Goal: Information Seeking & Learning: Learn about a topic

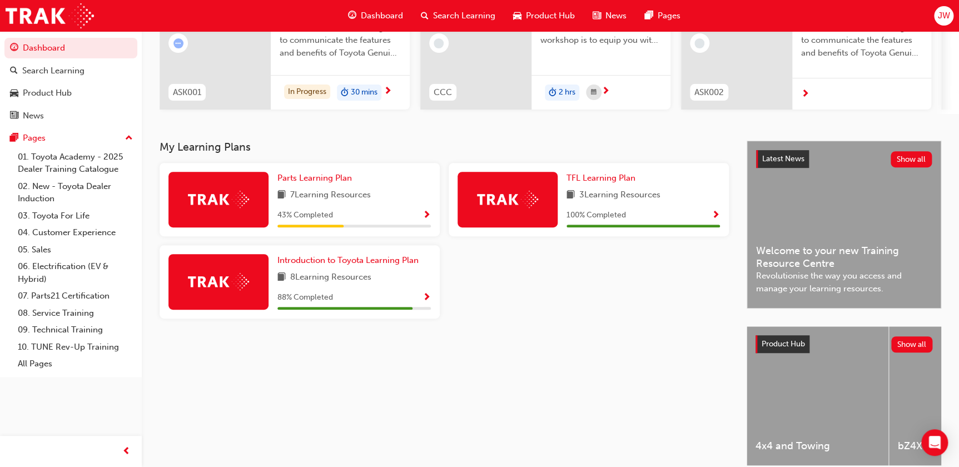
scroll to position [151, 0]
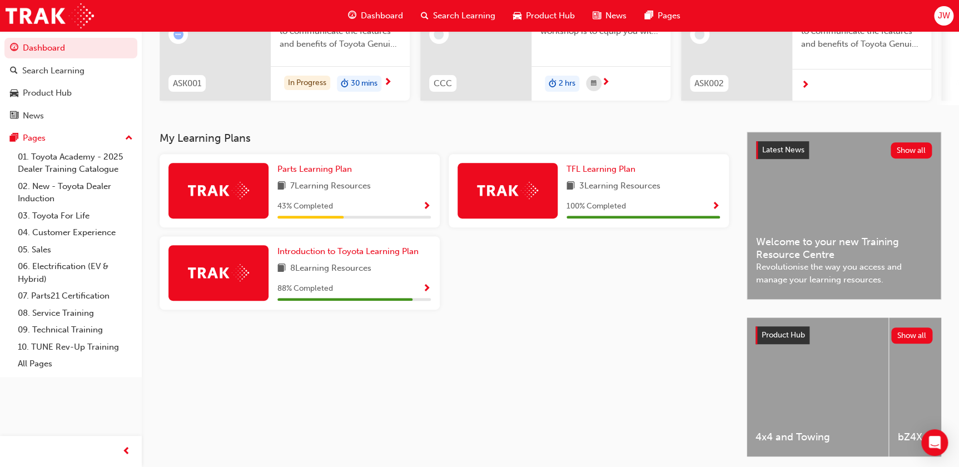
click at [221, 197] on img at bounding box center [218, 190] width 61 height 17
click at [426, 209] on span "Show Progress" at bounding box center [426, 207] width 8 height 10
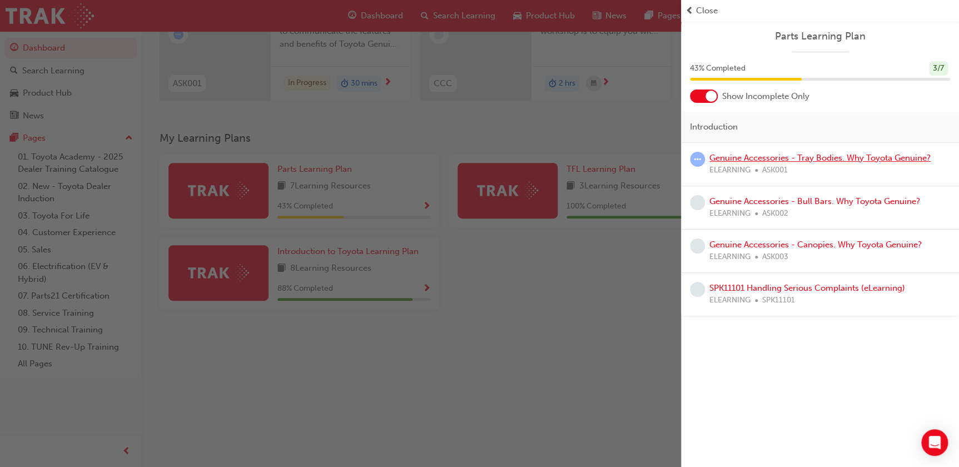
click at [745, 161] on link "Genuine Accessories - Tray Bodies. Why Toyota Genuine?" at bounding box center [819, 158] width 221 height 10
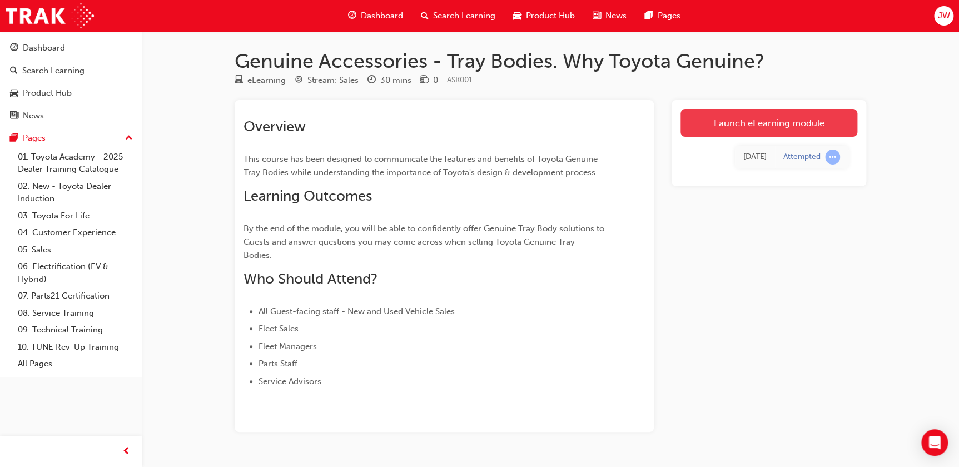
click at [740, 127] on link "Launch eLearning module" at bounding box center [768, 123] width 177 height 28
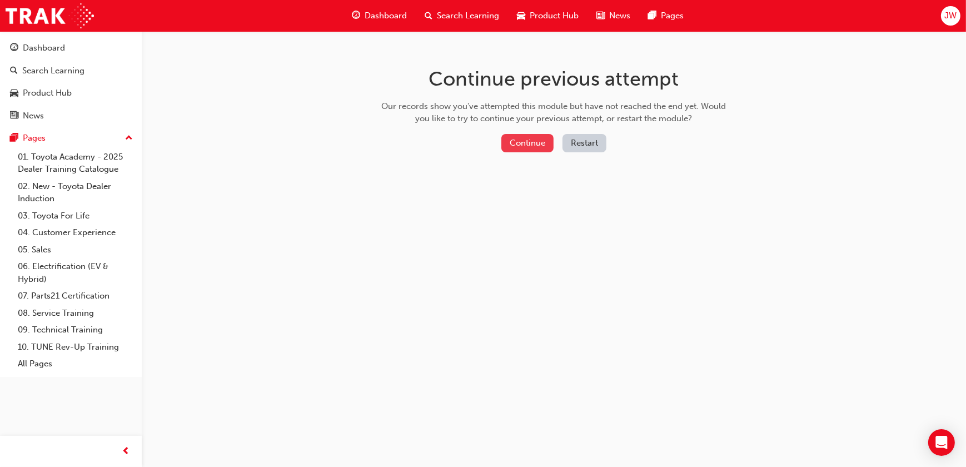
click at [506, 138] on button "Continue" at bounding box center [527, 143] width 52 height 18
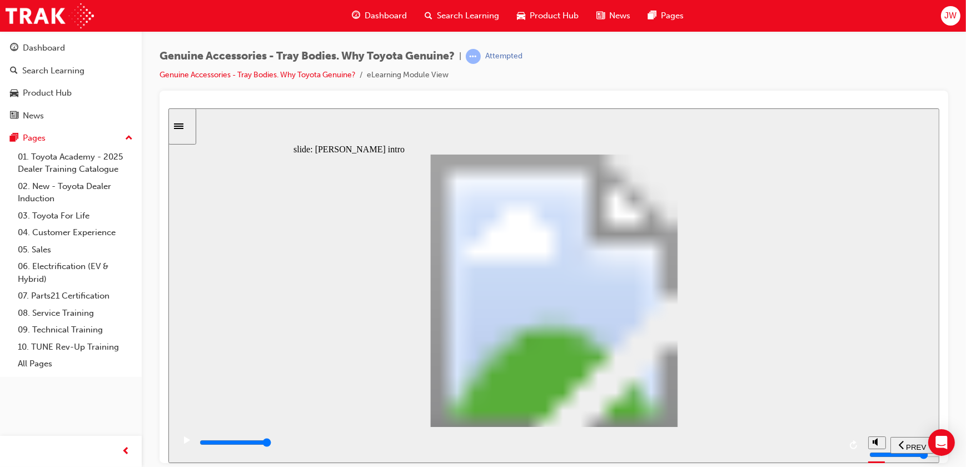
drag, startPoint x: 674, startPoint y: 381, endPoint x: 676, endPoint y: 387, distance: 6.9
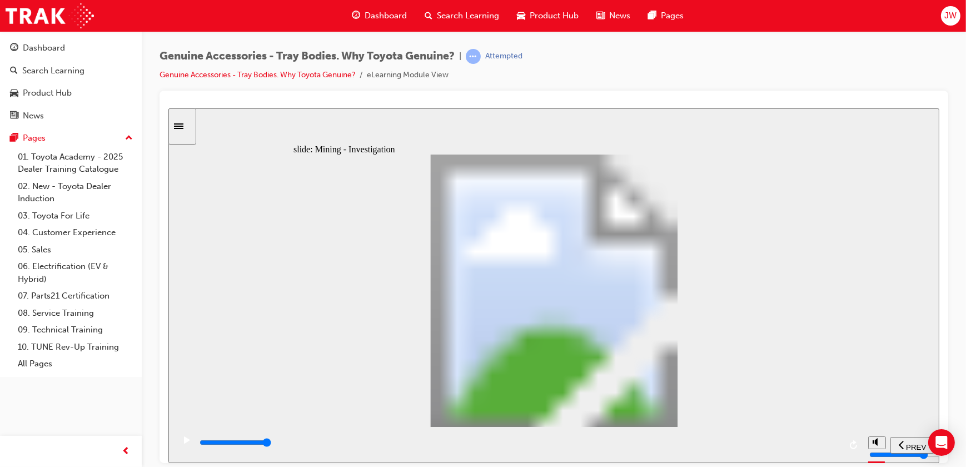
drag, startPoint x: 788, startPoint y: 147, endPoint x: 791, endPoint y: 152, distance: 5.7
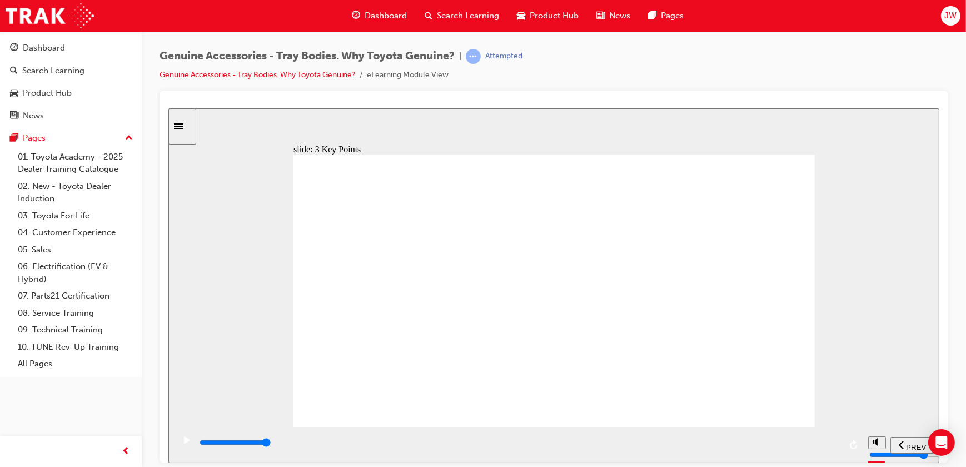
type input "8800"
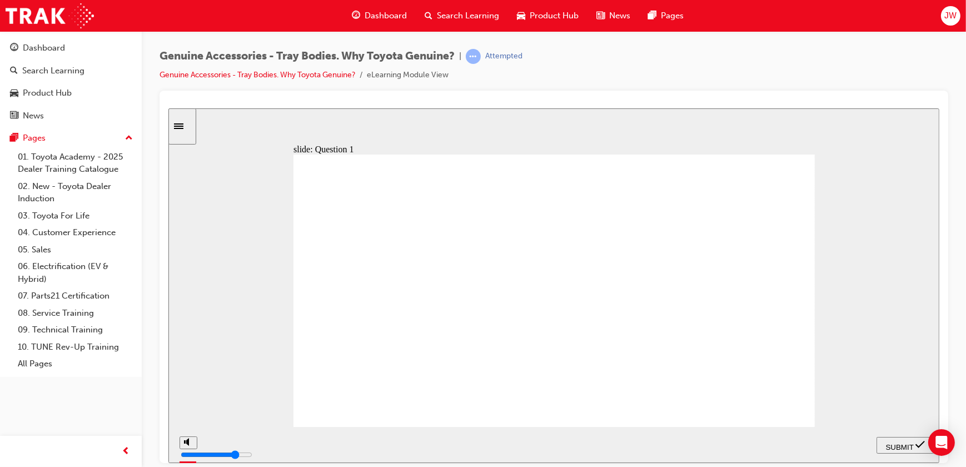
radio input "true"
click at [892, 443] on span "SUBMIT" at bounding box center [899, 446] width 28 height 8
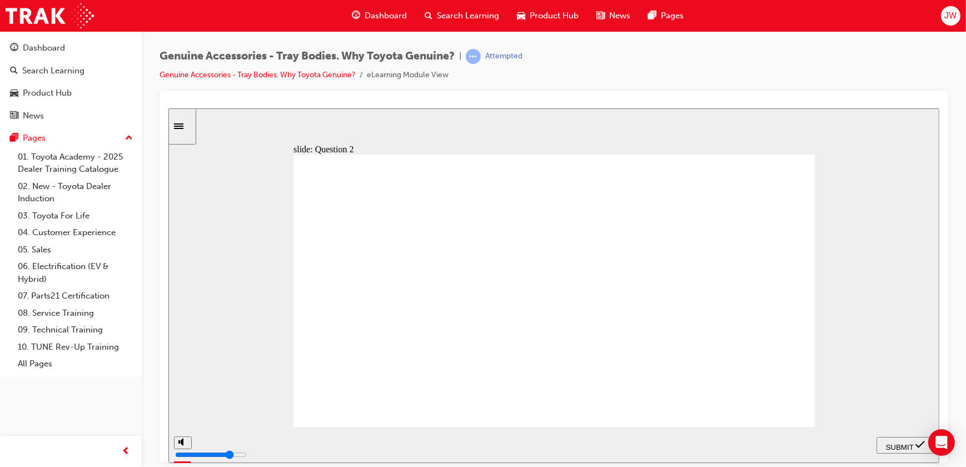
radio input "true"
click at [893, 442] on span "SUBMIT" at bounding box center [899, 446] width 28 height 8
drag, startPoint x: 561, startPoint y: 367, endPoint x: 555, endPoint y: 370, distance: 6.2
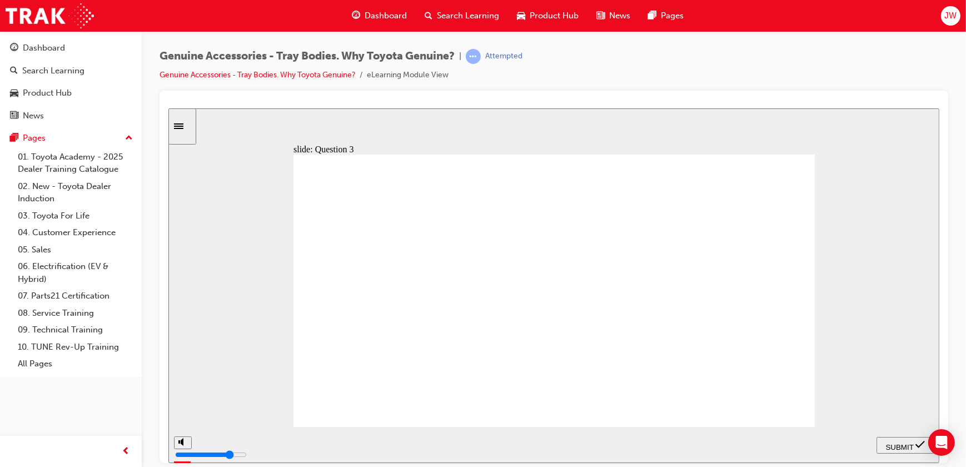
radio input "true"
click at [902, 440] on div "SUBMIT" at bounding box center [904, 445] width 49 height 12
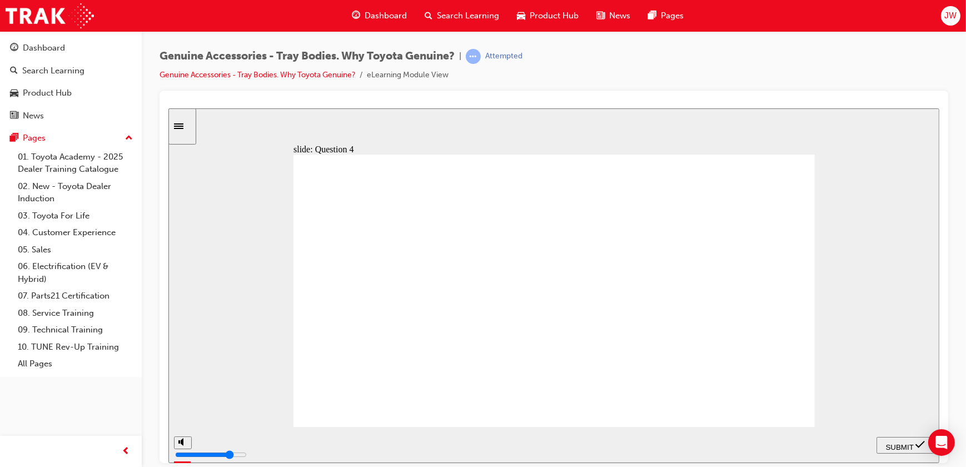
radio input "true"
click at [907, 444] on span "SUBMIT" at bounding box center [899, 446] width 28 height 8
radio input "true"
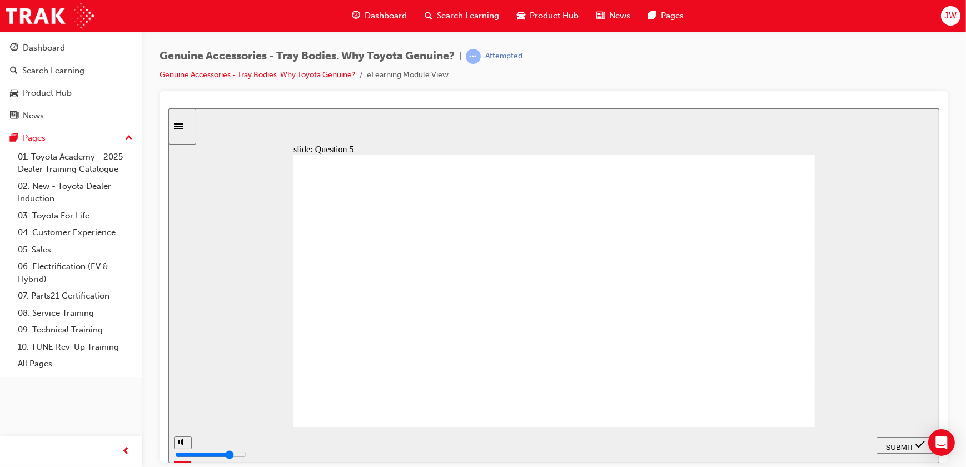
click at [893, 443] on span "SUBMIT" at bounding box center [899, 446] width 28 height 8
radio input "true"
click at [895, 442] on span "SUBMIT" at bounding box center [899, 446] width 28 height 8
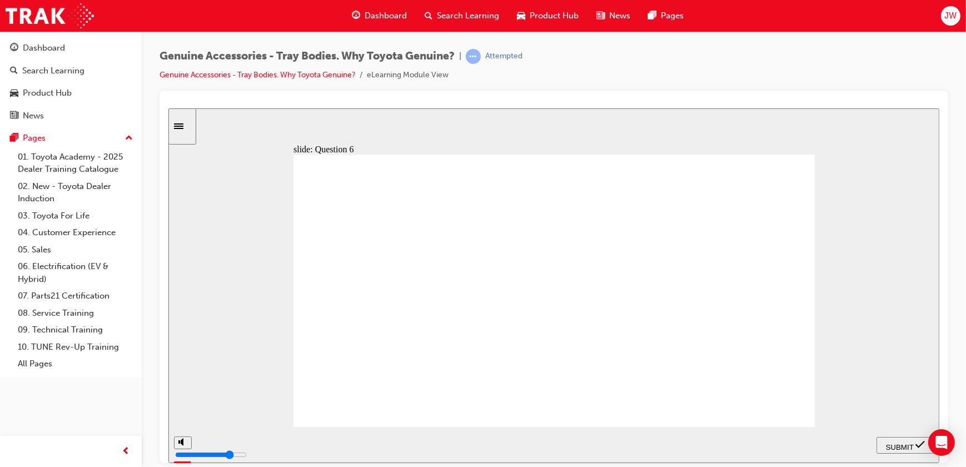
radio input "true"
click at [894, 442] on span "SUBMIT" at bounding box center [899, 446] width 28 height 8
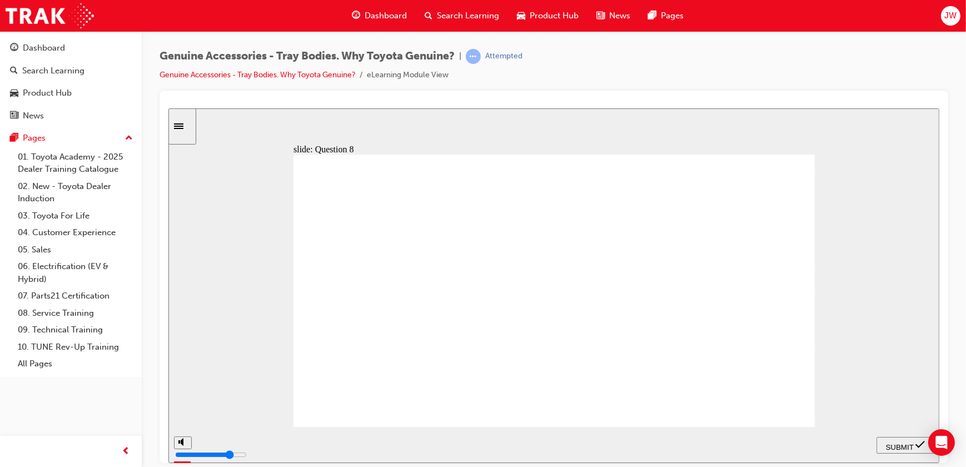
radio input "true"
click at [900, 442] on span "SUBMIT" at bounding box center [899, 446] width 28 height 8
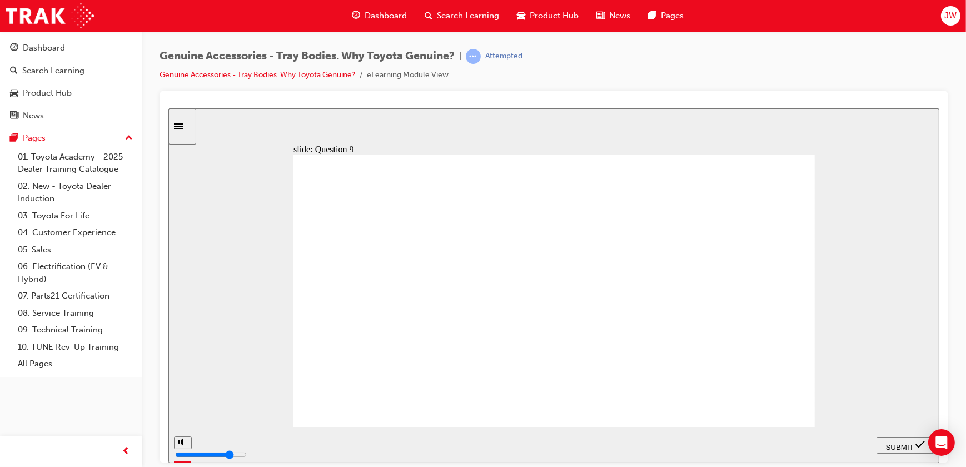
radio input "true"
click at [895, 447] on span "SUBMIT" at bounding box center [899, 446] width 28 height 8
radio input "true"
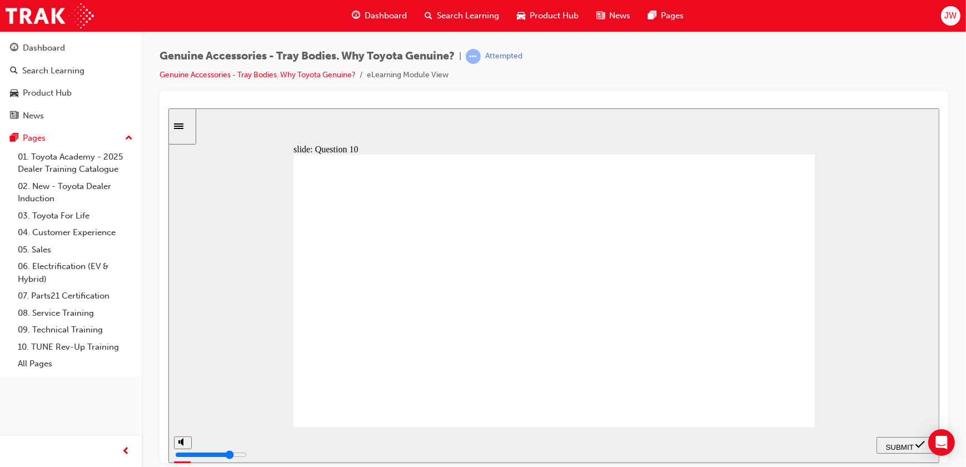
click at [918, 441] on icon "submit" at bounding box center [919, 444] width 9 height 10
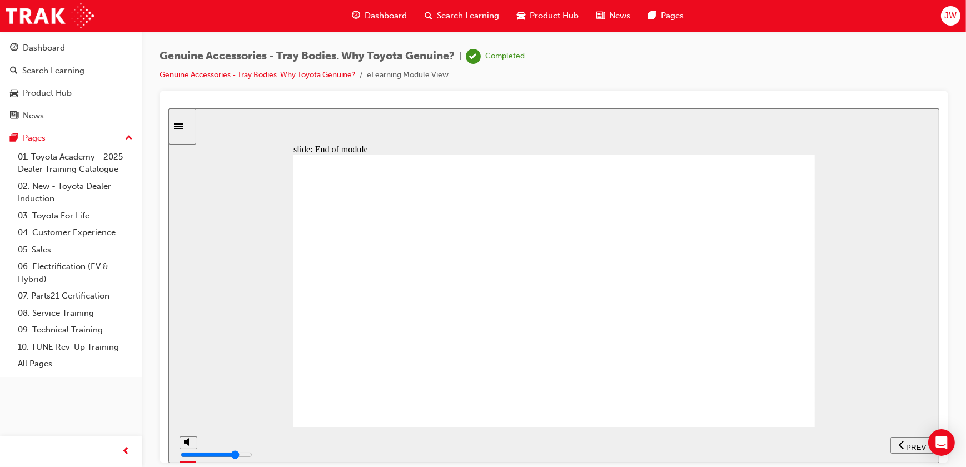
click at [908, 446] on span "PREV" at bounding box center [915, 446] width 20 height 8
click at [829, 444] on div "playback controls" at bounding box center [519, 442] width 642 height 12
type input "21500"
drag, startPoint x: 302, startPoint y: 301, endPoint x: 305, endPoint y: 306, distance: 6.0
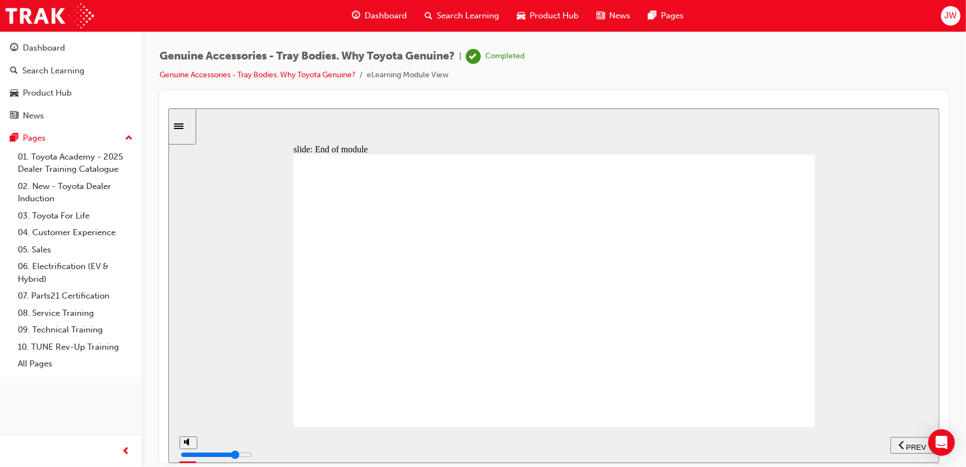
click at [485, 53] on div "Completed" at bounding box center [495, 56] width 59 height 15
click at [467, 55] on div "Genuine Accessories - Tray Bodies. Why Toyota Genuine? | Completed" at bounding box center [342, 56] width 365 height 15
click at [43, 141] on div "Pages" at bounding box center [34, 138] width 23 height 13
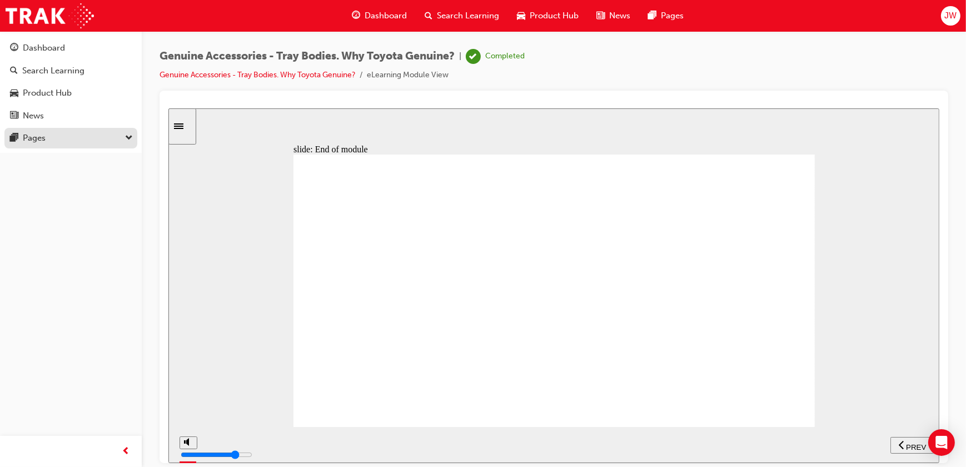
click at [44, 140] on div "Pages" at bounding box center [34, 138] width 23 height 13
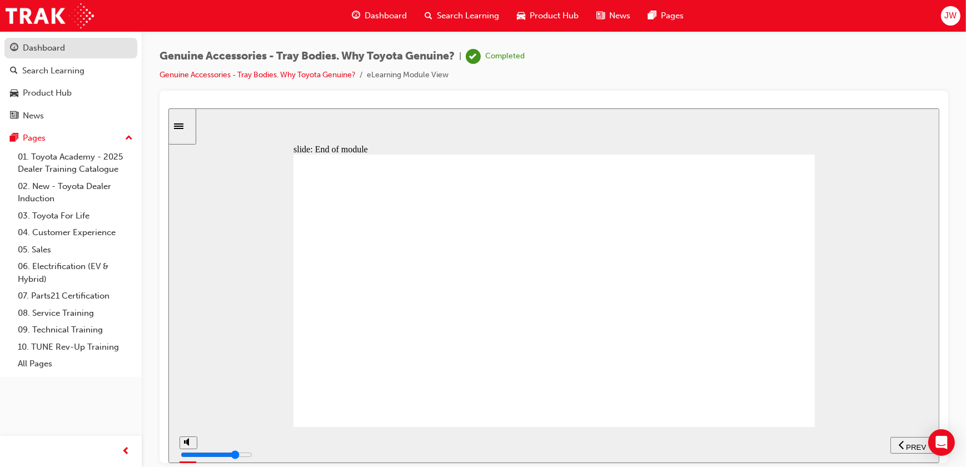
click at [50, 47] on div "Dashboard" at bounding box center [44, 48] width 42 height 13
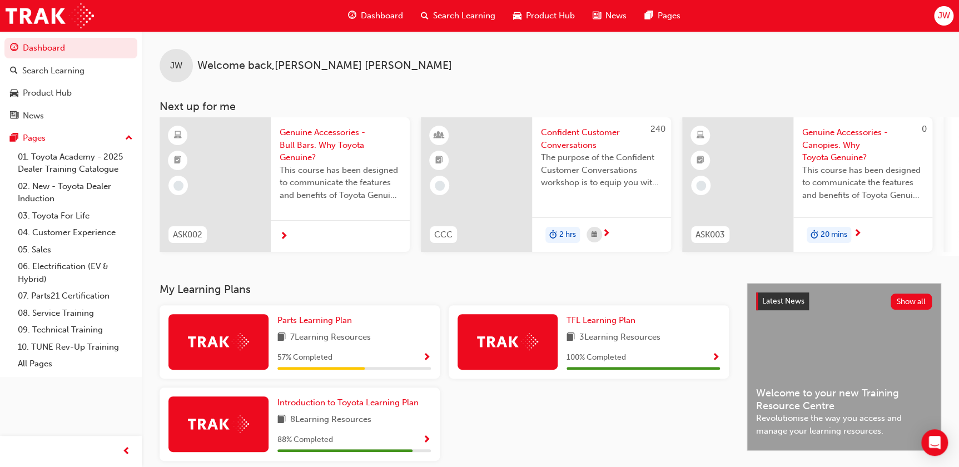
click at [250, 352] on div at bounding box center [218, 342] width 100 height 56
click at [426, 361] on span "Show Progress" at bounding box center [426, 358] width 8 height 10
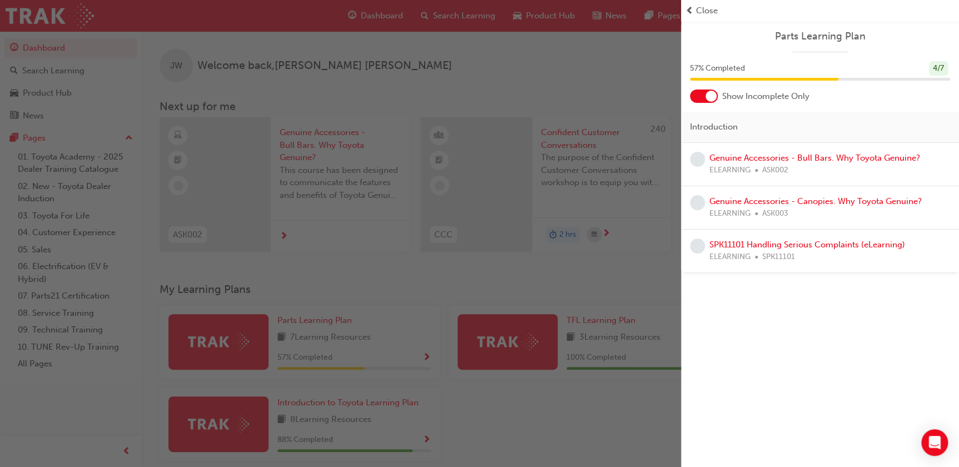
click at [356, 281] on div "button" at bounding box center [340, 233] width 681 height 467
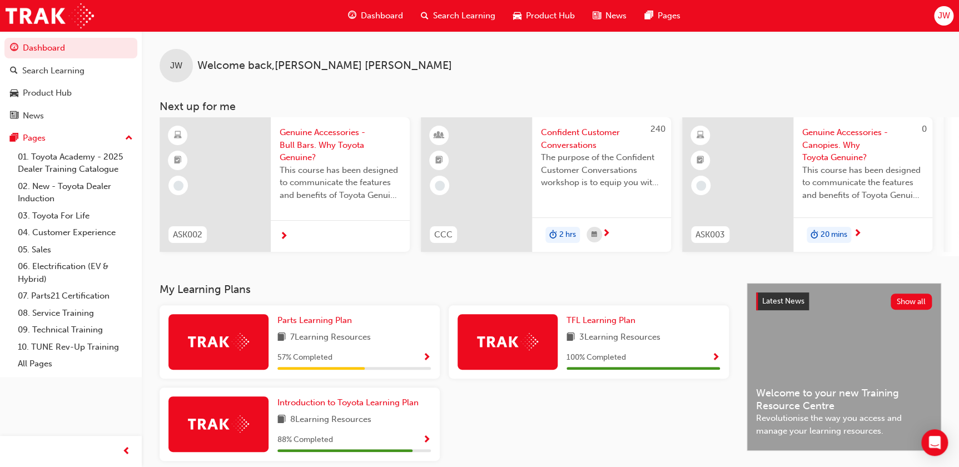
click at [425, 361] on span "Show Progress" at bounding box center [426, 358] width 8 height 10
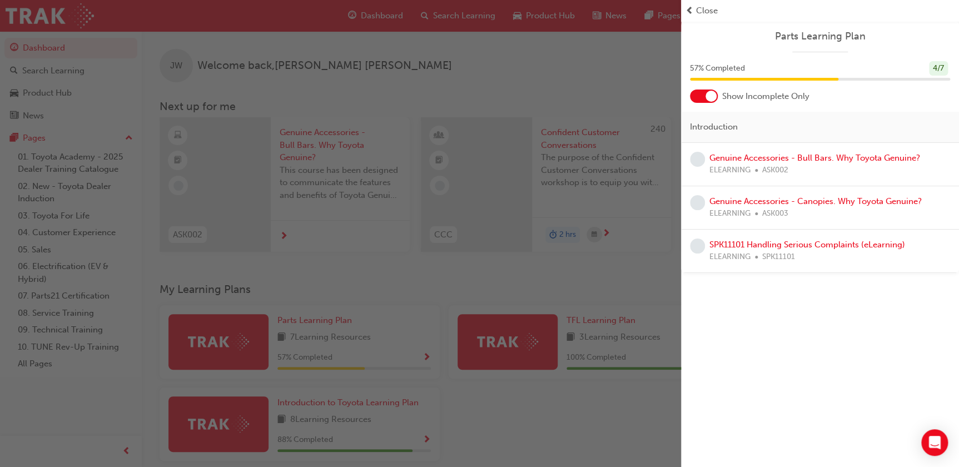
click at [746, 164] on span "ELEARNING" at bounding box center [729, 170] width 41 height 13
click at [749, 158] on link "Genuine Accessories - Bull Bars. Why Toyota Genuine?" at bounding box center [814, 158] width 211 height 10
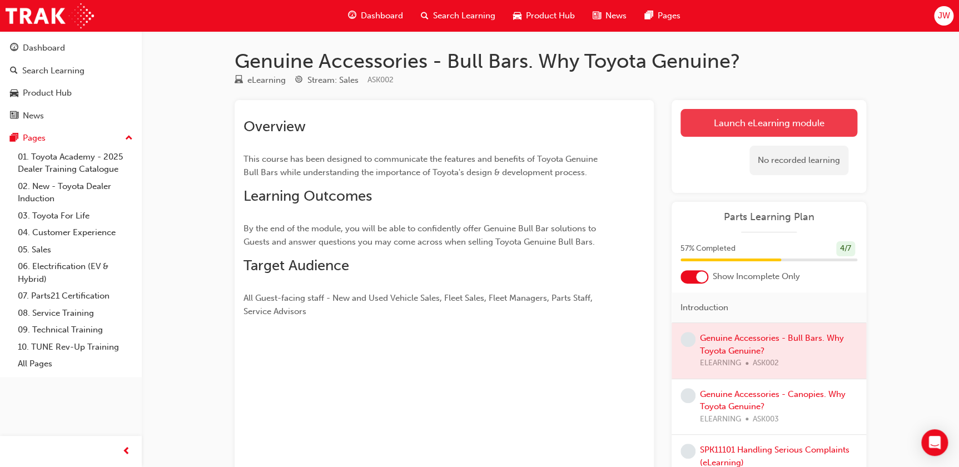
click at [719, 118] on link "Launch eLearning module" at bounding box center [768, 123] width 177 height 28
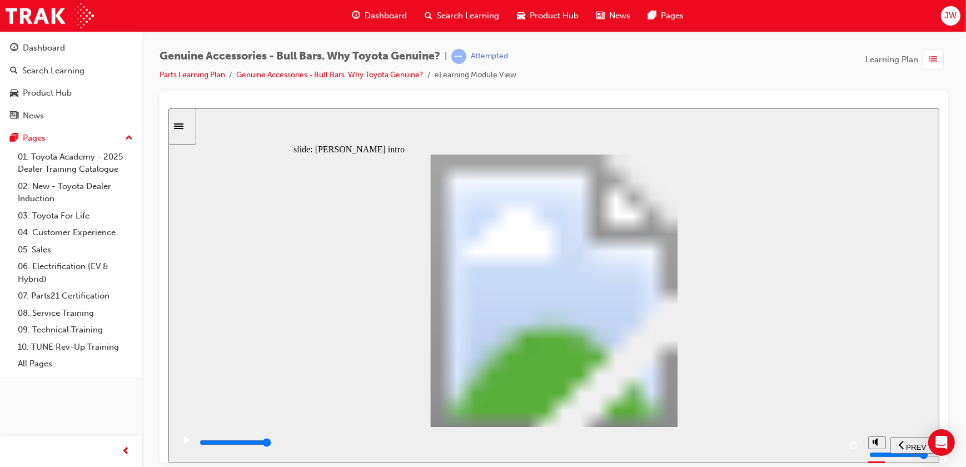
drag, startPoint x: 611, startPoint y: 354, endPoint x: 614, endPoint y: 348, distance: 6.7
type input "8500"
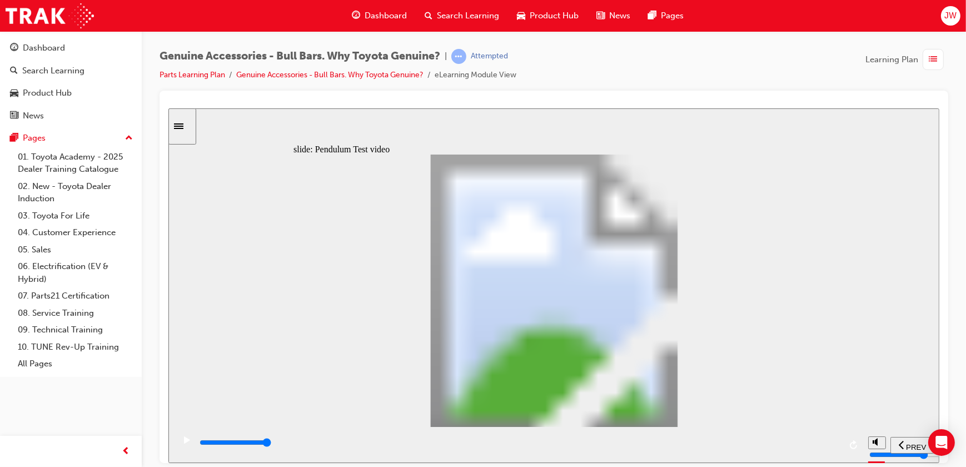
type input "102"
type input "5100"
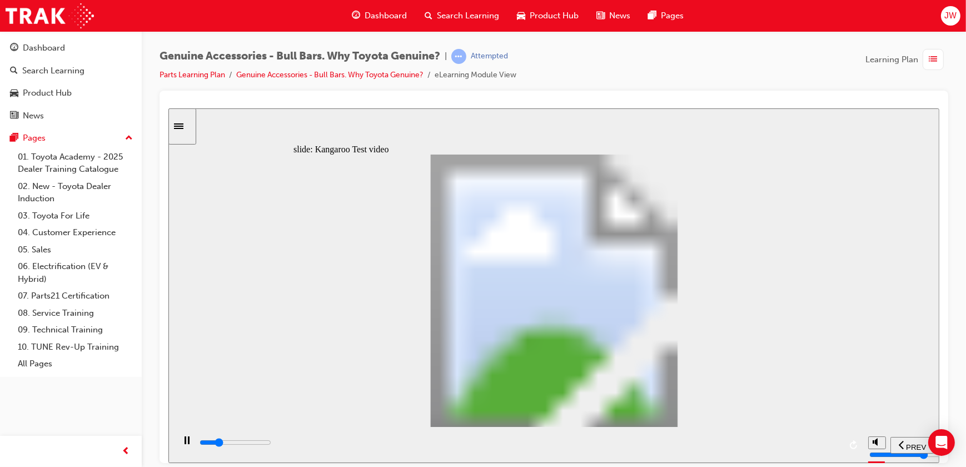
type input "0"
type input "5100"
type input "0"
type input "5200"
type input "0"
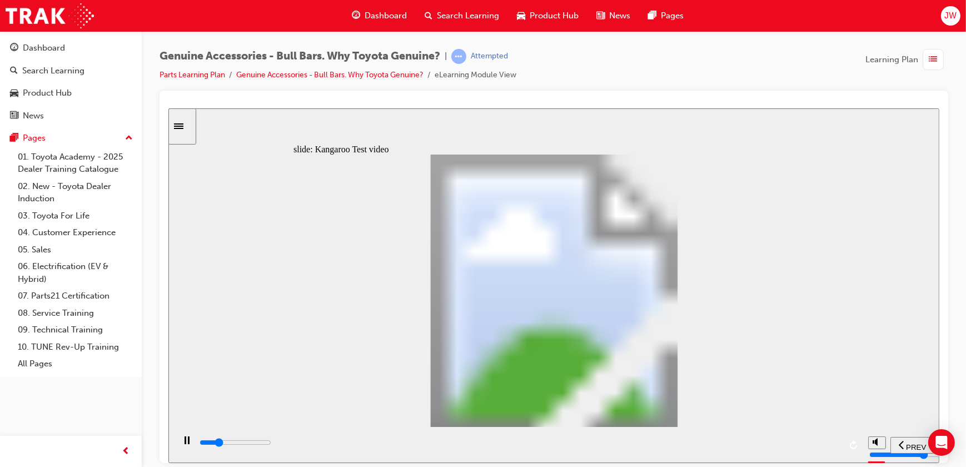
type input "5200"
type input "0"
type input "5200"
type input "0"
type input "5200"
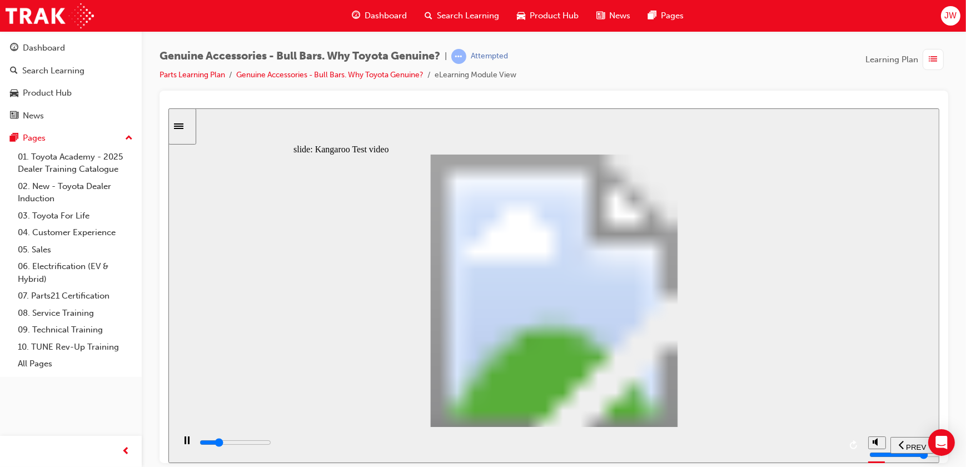
type input "0"
type input "5200"
type input "0"
type input "5300"
type input "0"
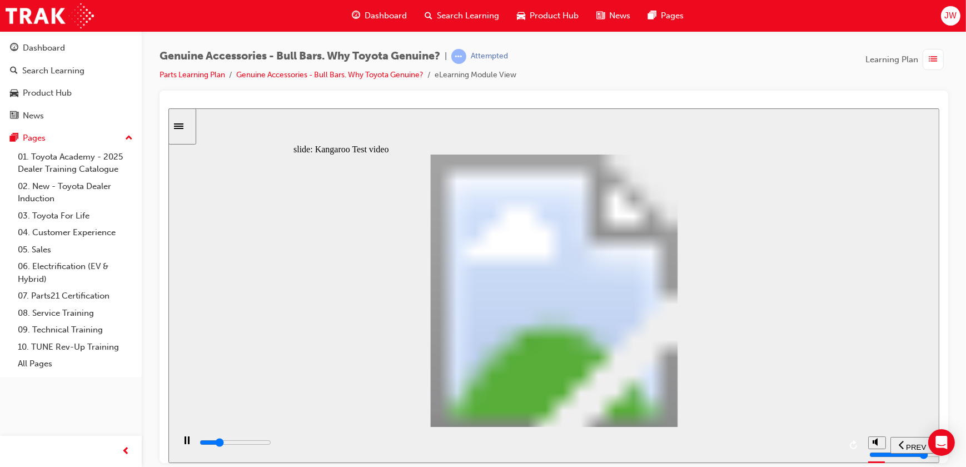
type input "5300"
type input "0"
type input "5300"
type input "0"
type input "5300"
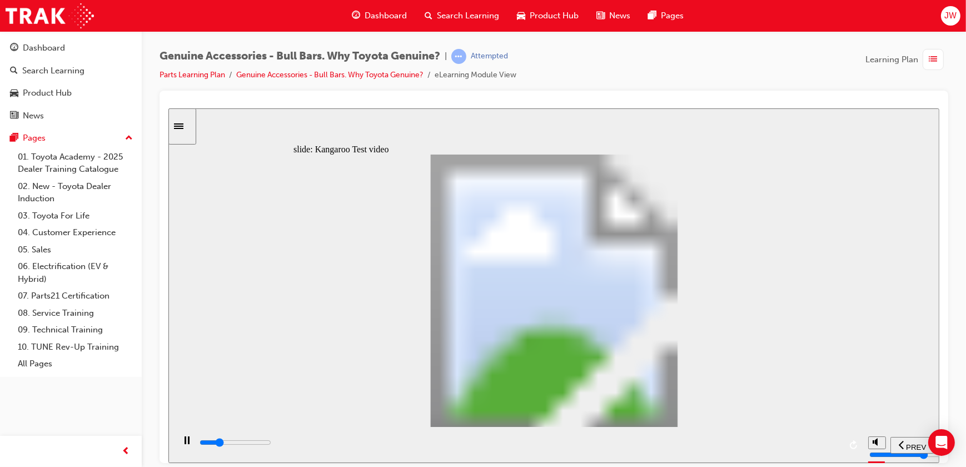
type input "0"
type input "5300"
type input "0"
type input "5300"
type input "0"
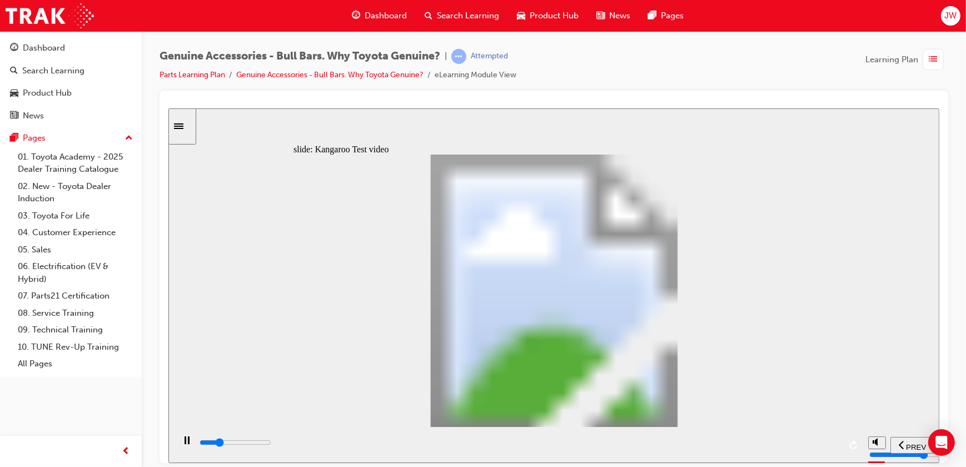
type input "5400"
type input "0"
type input "5700"
type input "1"
type input "5900"
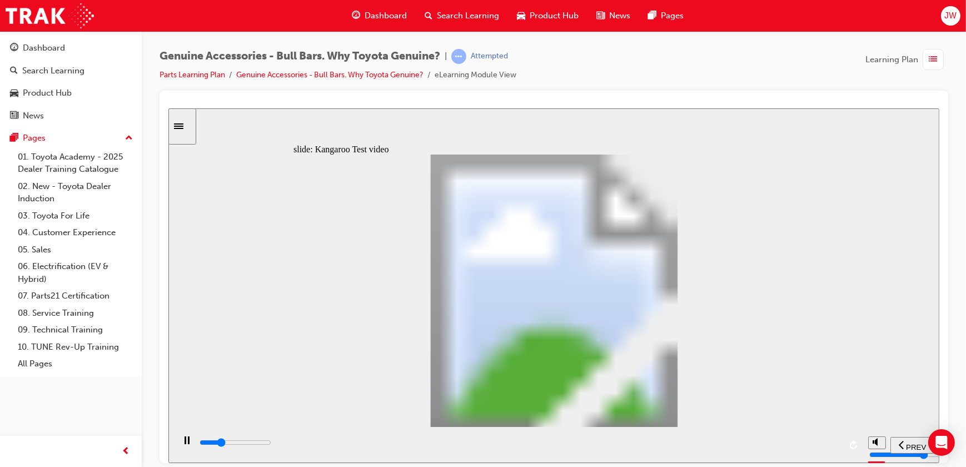
type input "1"
type input "6200"
type input "1"
type input "6500"
type input "2"
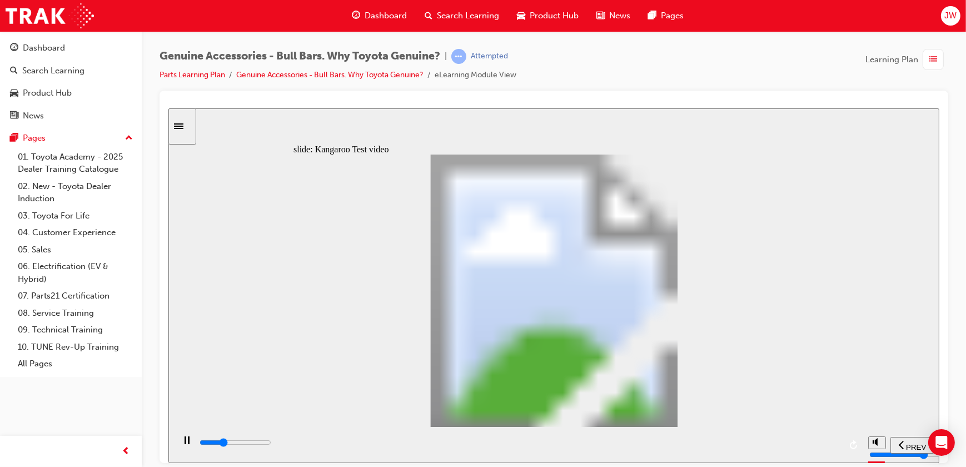
type input "6700"
type input "2"
type input "7000"
type input "2"
type input "7300"
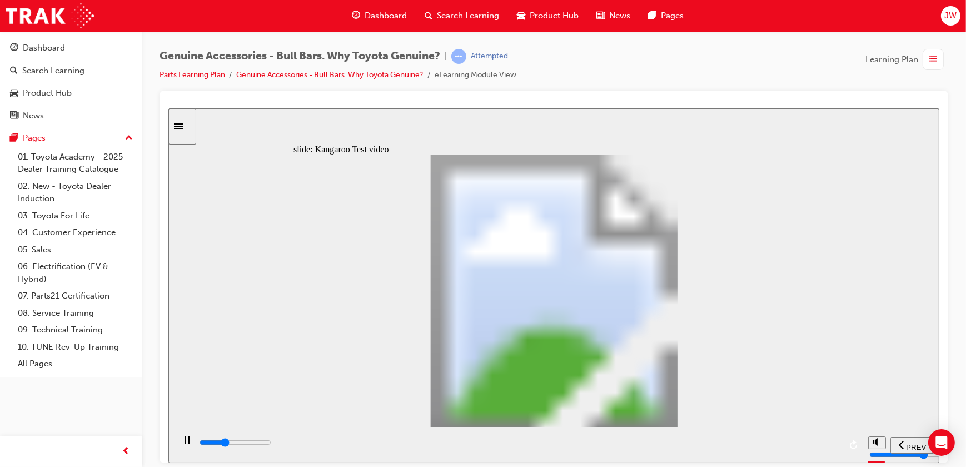
type input "2"
type input "7500"
type input "3"
type input "7800"
type input "3"
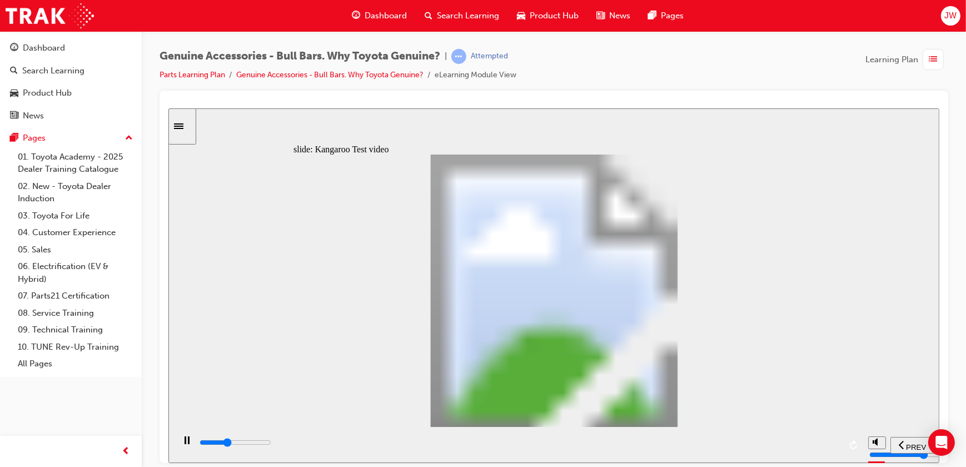
type input "8000"
type input "3"
type input "8300"
type input "3"
type input "8600"
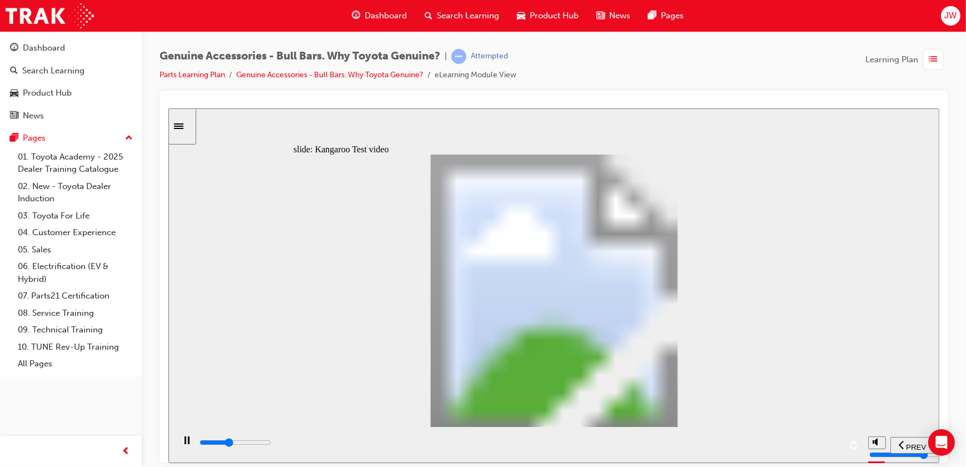
type input "4"
type input "8900"
type input "4"
type input "9100"
type input "4"
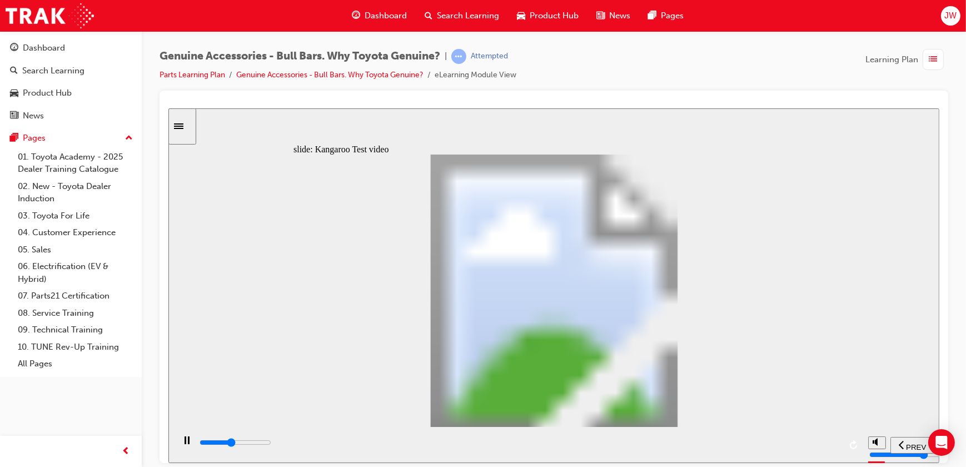
type input "9400"
type input "4"
type input "9700"
type input "5"
type input "9900"
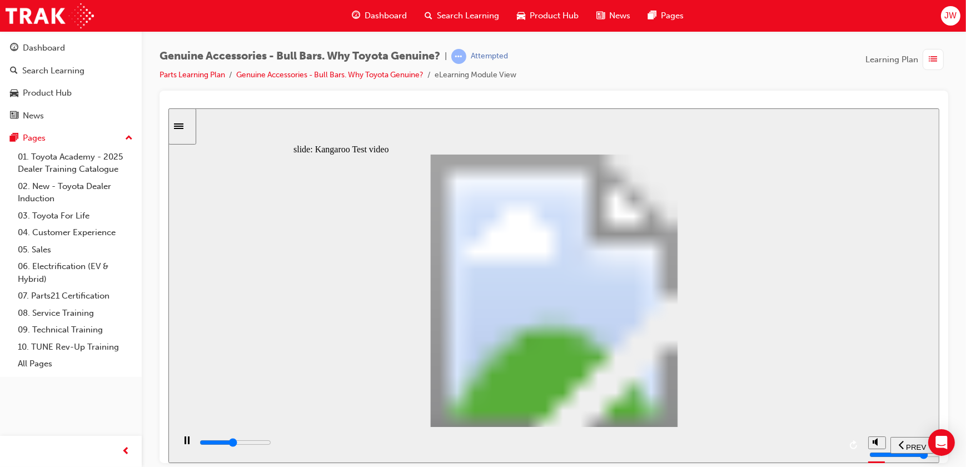
type input "5"
type input "10200"
type input "5"
type input "10400"
type input "6"
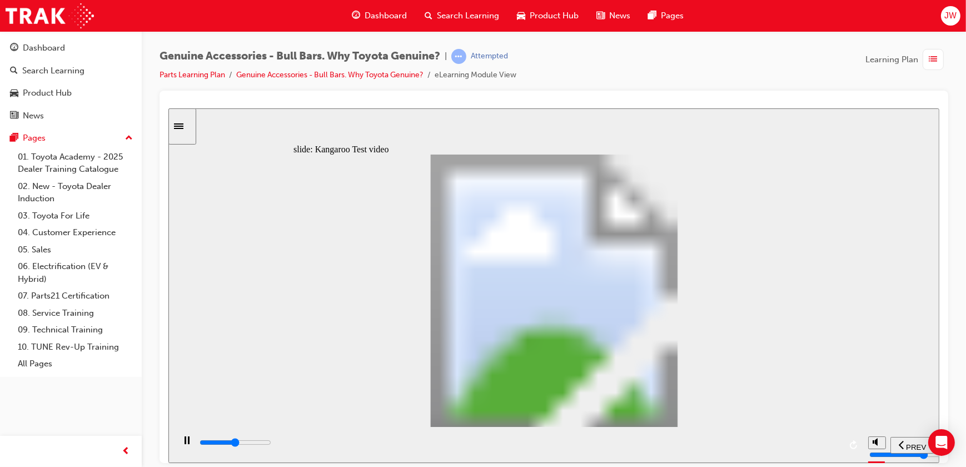
type input "10700"
type input "6"
type input "11000"
type input "6"
type input "11200"
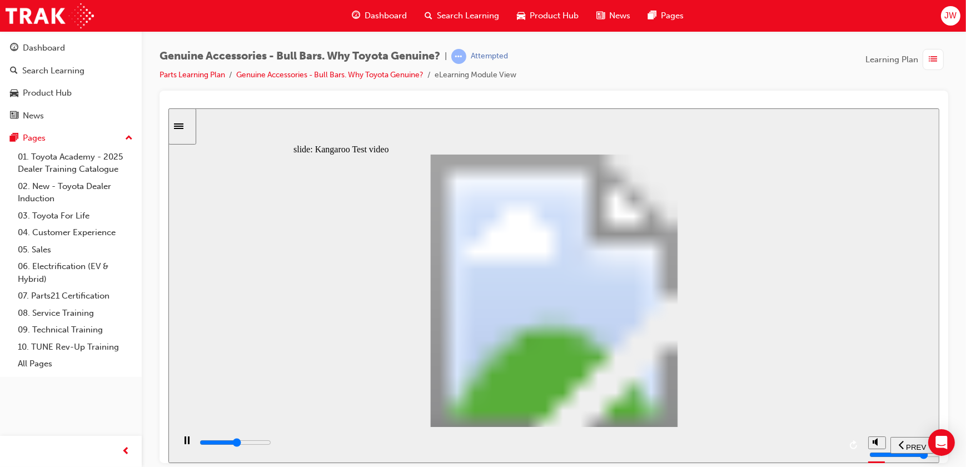
type input "6"
type input "11500"
type input "7"
type input "11800"
type input "7"
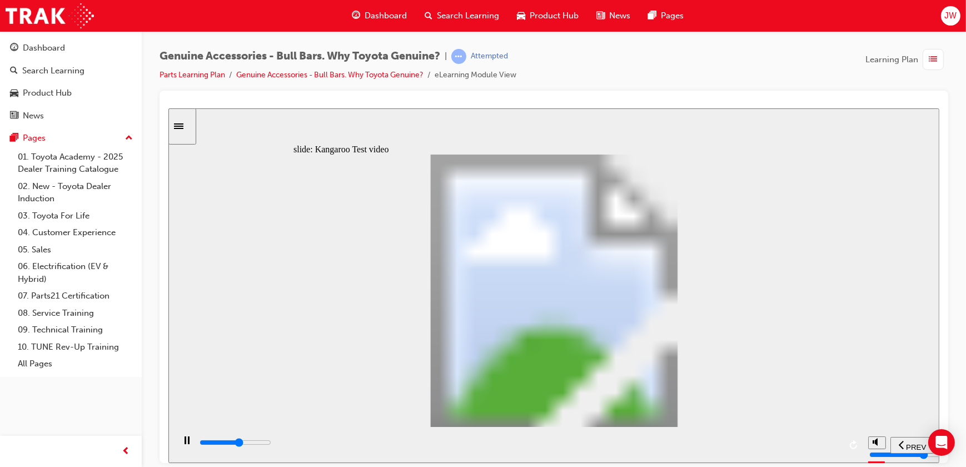
type input "12000"
type input "7"
type input "12300"
type input "7"
type input "12600"
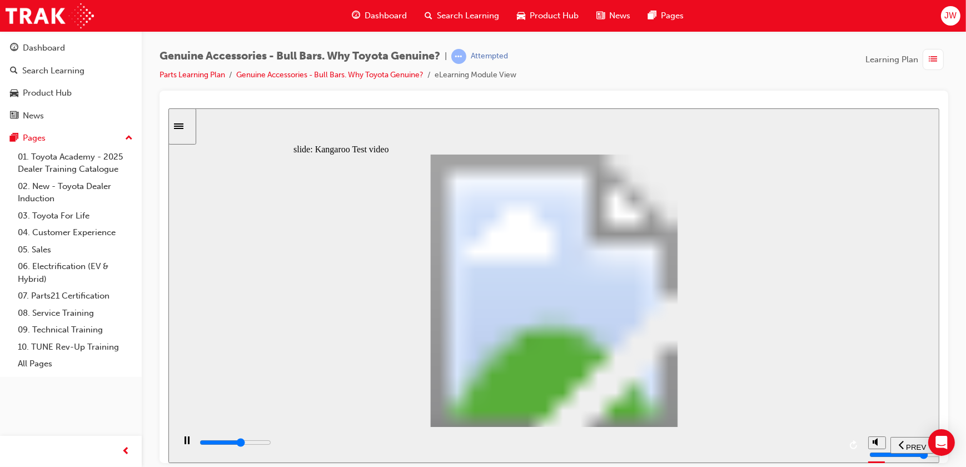
type input "8"
type input "12800"
type input "8"
type input "13100"
type input "8"
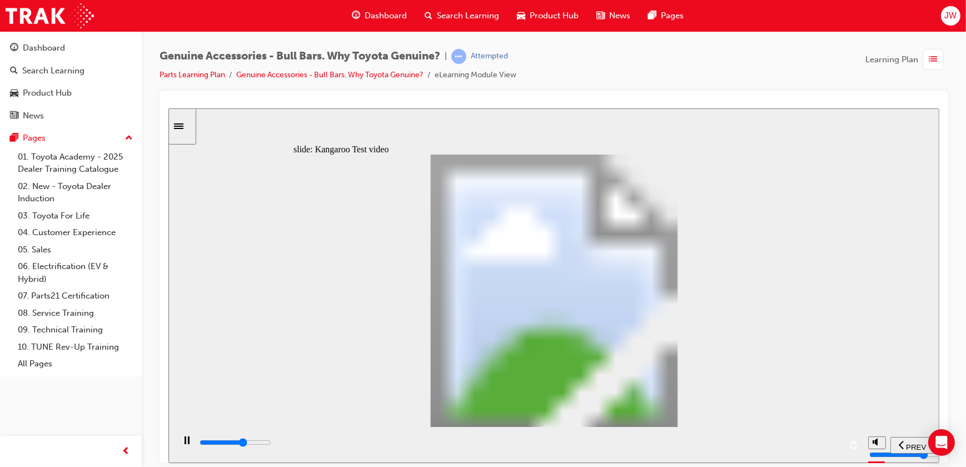
type input "13400"
type input "8"
type input "13600"
type input "9"
type input "13900"
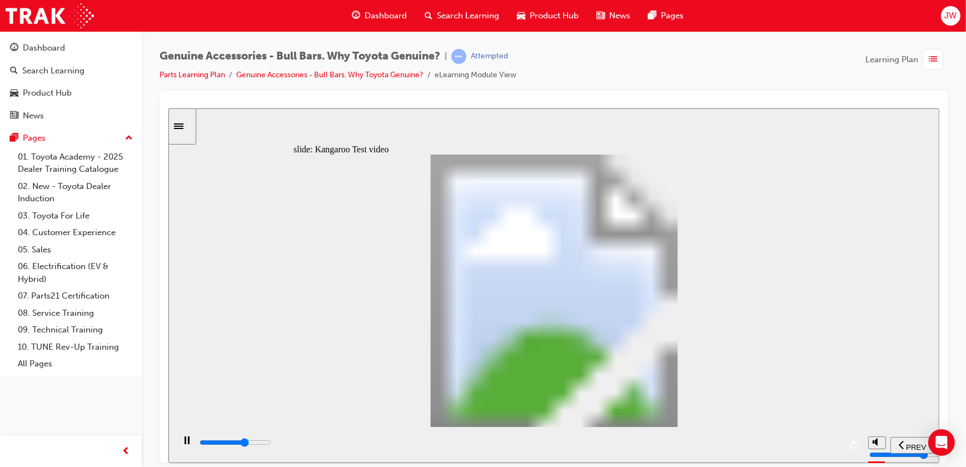
type input "9"
type input "14200"
type input "9"
type input "14400"
type input "10"
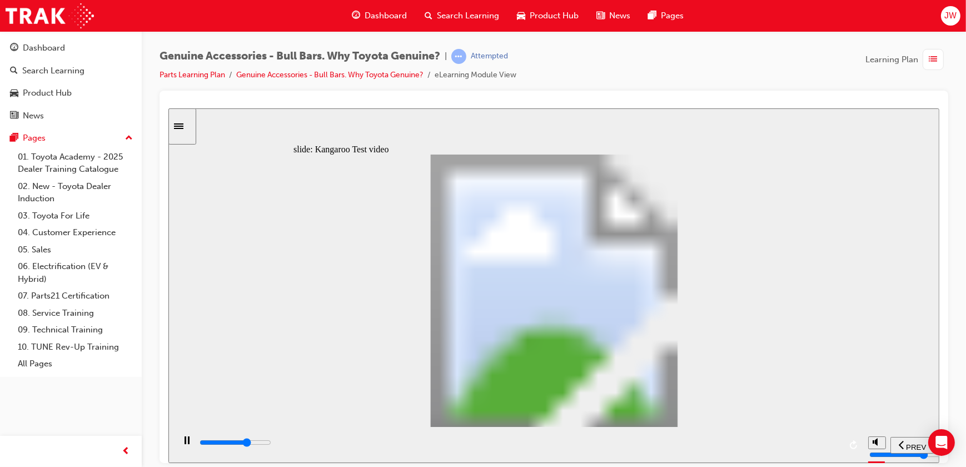
type input "14700"
type input "10"
type input "15000"
type input "10"
type input "15200"
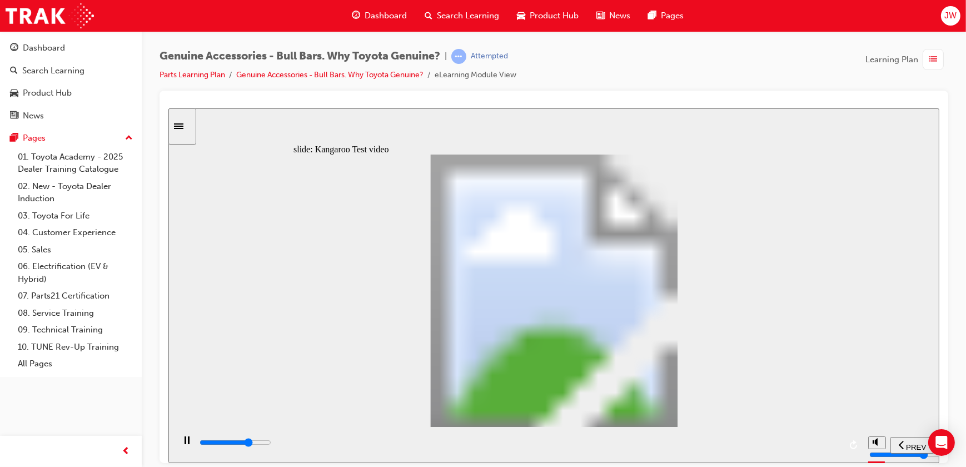
type input "10"
type input "15500"
type input "11"
type input "15800"
type input "11"
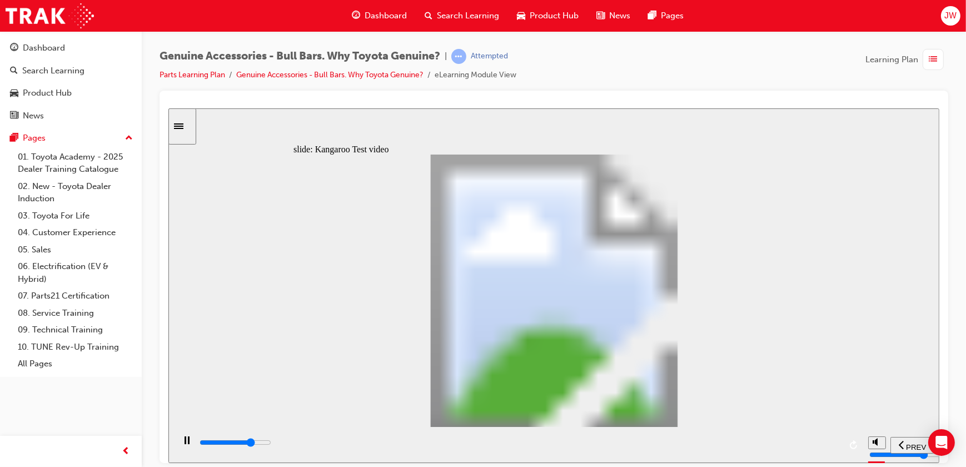
type input "16000"
type input "11"
type input "16300"
type input "11"
type input "16600"
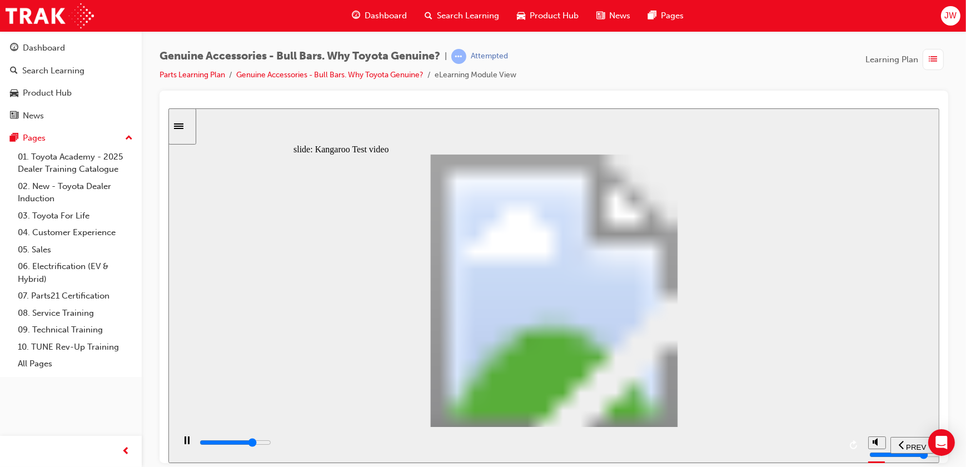
type input "12"
type input "16800"
type input "12"
type input "17100"
type input "12"
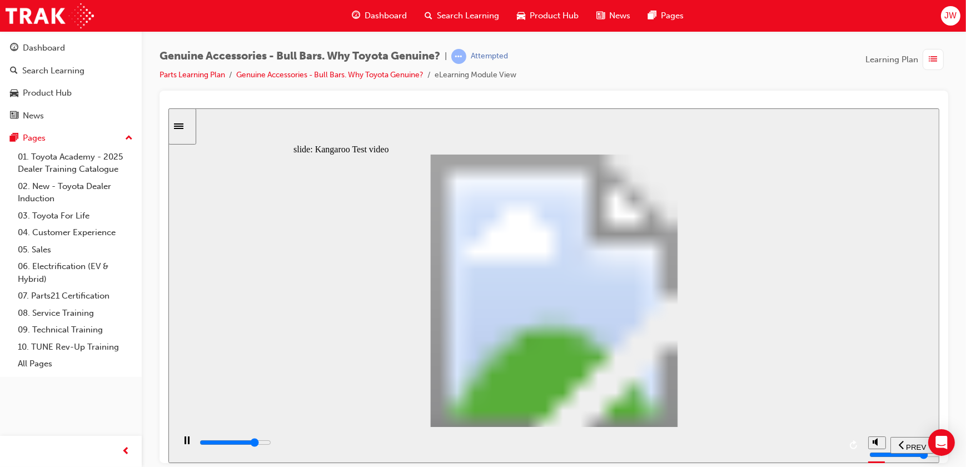
type input "17300"
type input "12"
type input "17600"
type input "13"
type input "17900"
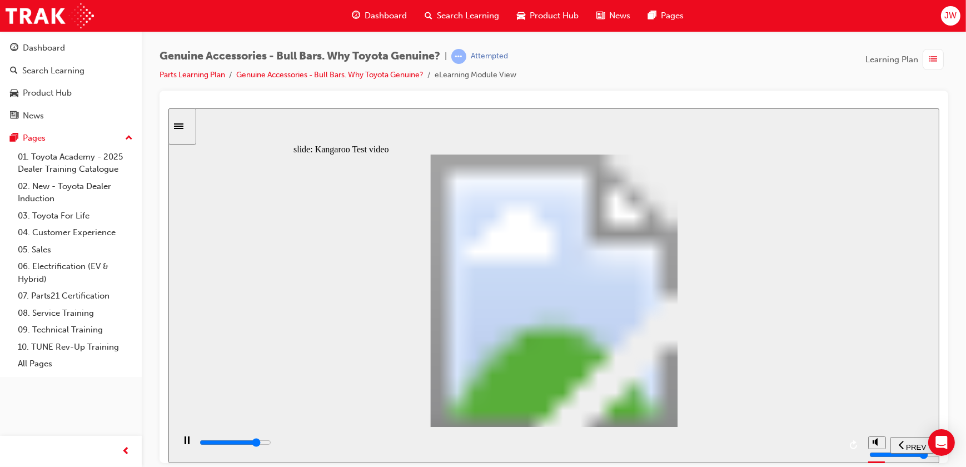
type input "13"
type input "18200"
type input "13"
type input "18400"
type input "14"
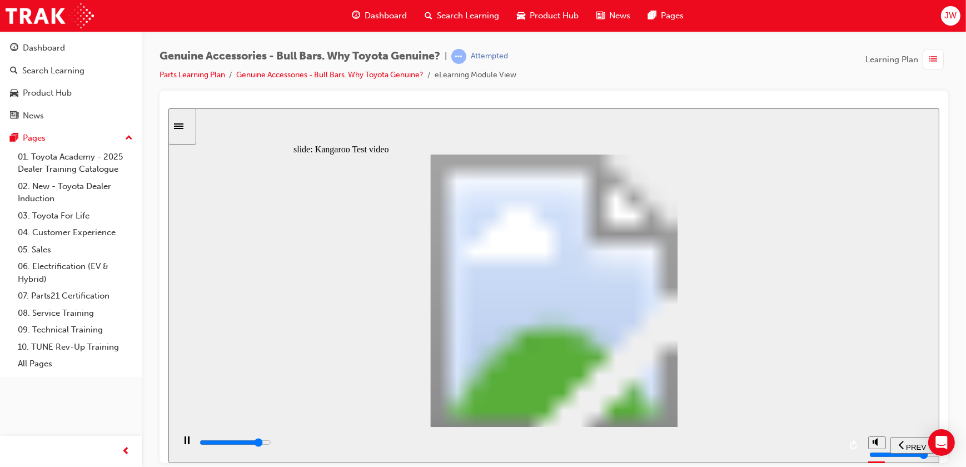
type input "18700"
type input "14"
type input "18900"
type input "14"
type input "19200"
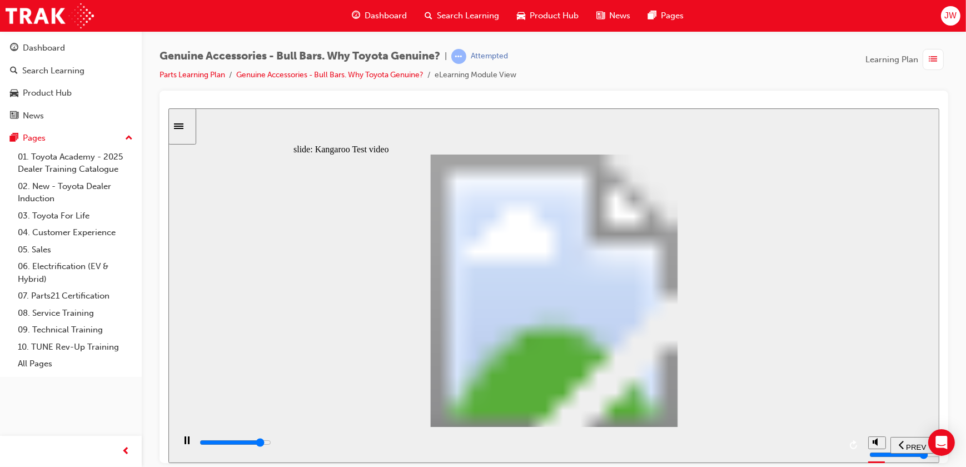
type input "14"
type input "19500"
type input "15"
type input "19700"
type input "15"
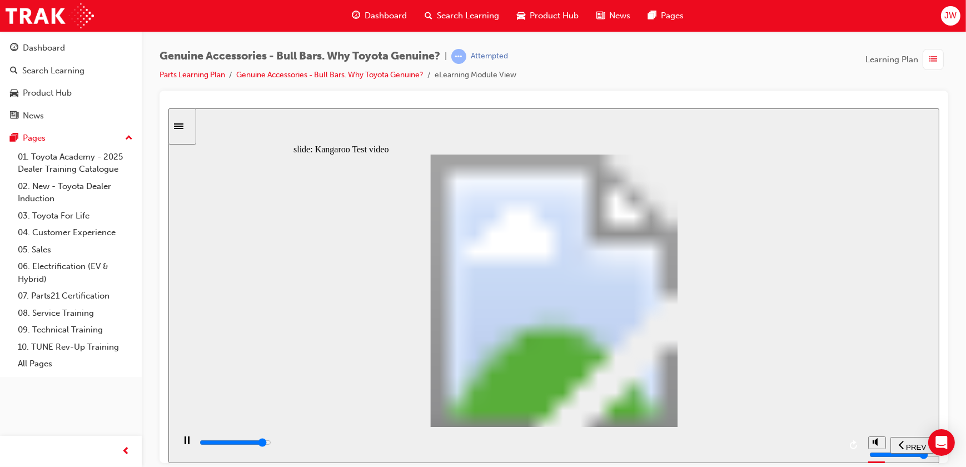
type input "20000"
type input "15"
type input "20300"
type input "15"
type input "20500"
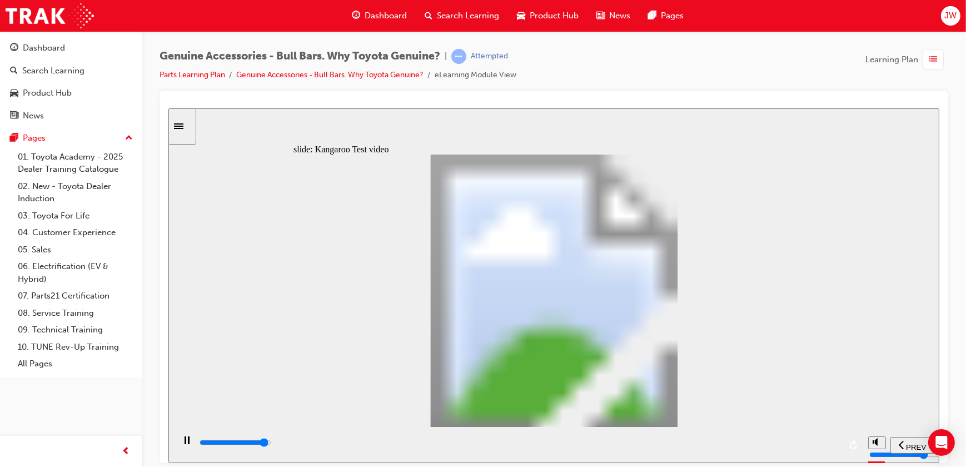
type input "16"
type input "20800"
type input "16"
type input "21100"
type input "16"
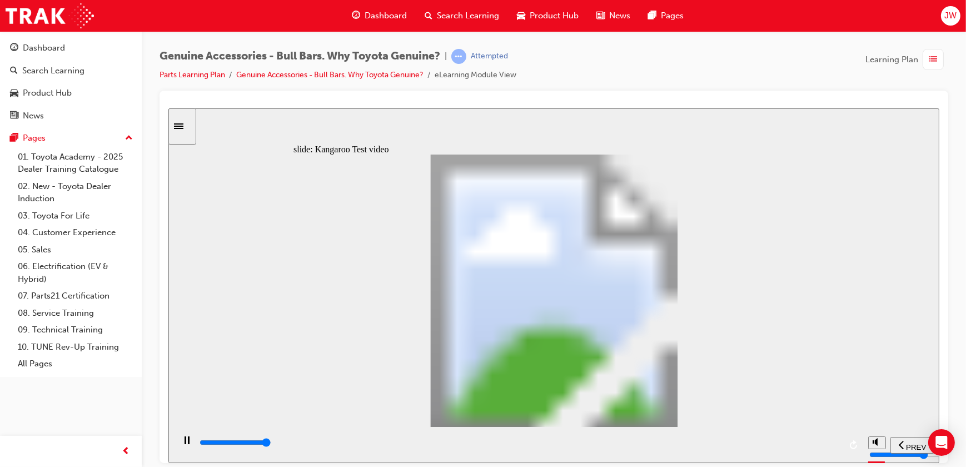
type input "21300"
type input "16"
type input "21500"
type input "21"
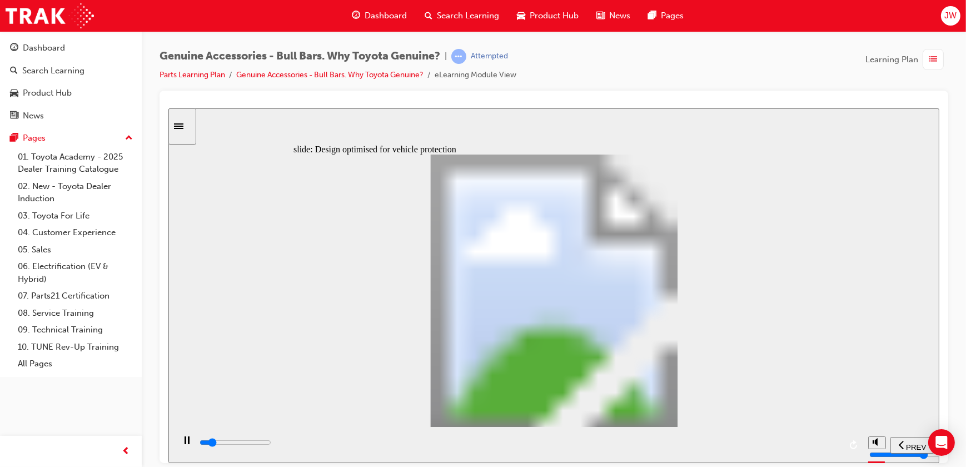
type input "3000"
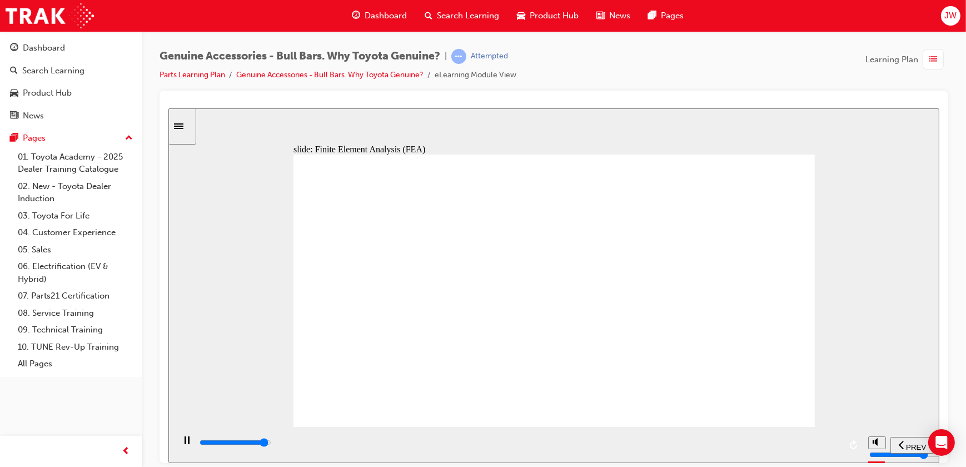
drag, startPoint x: 451, startPoint y: 380, endPoint x: 456, endPoint y: 373, distance: 9.1
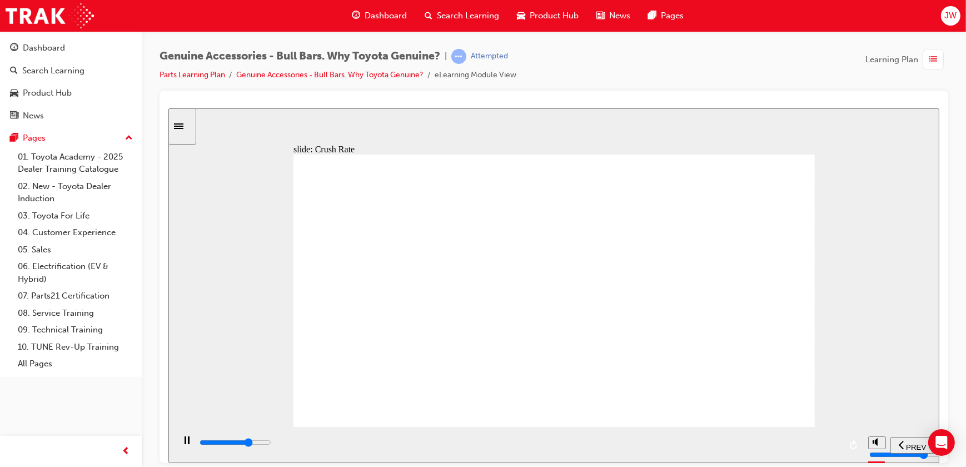
type input "33000"
